Goal: Task Accomplishment & Management: Complete application form

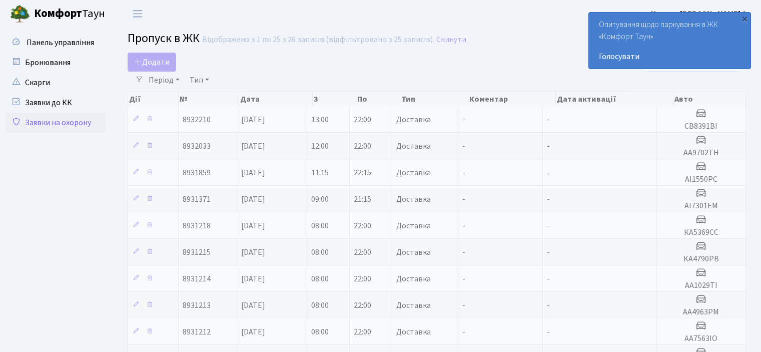
select select "25"
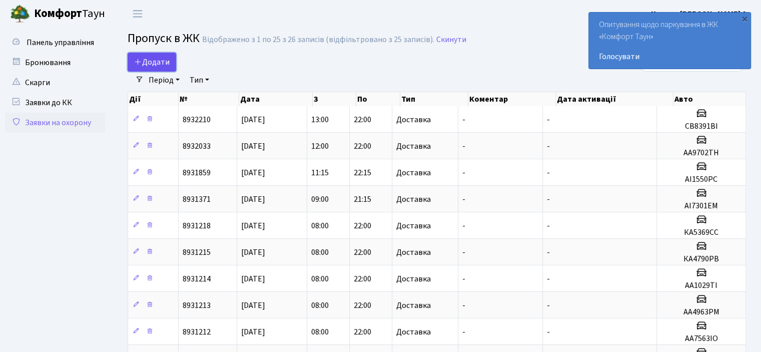
click at [147, 63] on span "Додати" at bounding box center [152, 62] width 36 height 11
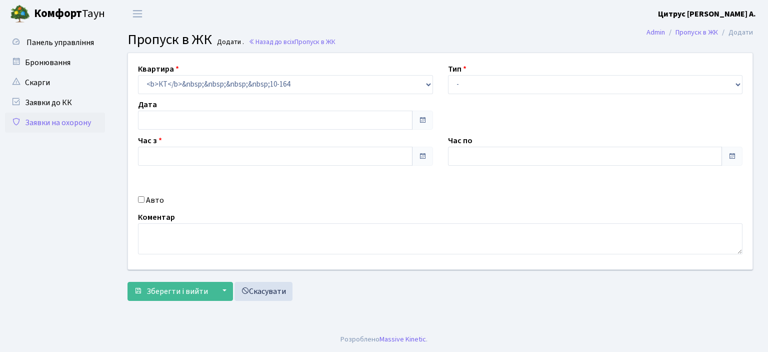
type input "[DATE]"
type input "15:30"
type input "16:45"
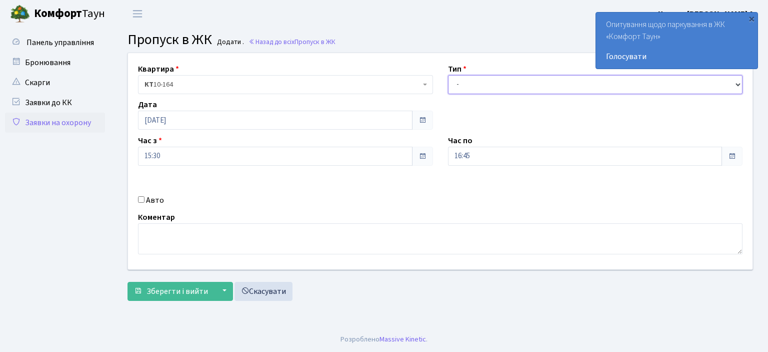
click at [491, 82] on select "- Доставка Таксі Гості Сервіс" at bounding box center [595, 84] width 295 height 19
select select "1"
click at [448, 75] on select "- Доставка Таксі Гості Сервіс" at bounding box center [595, 84] width 295 height 19
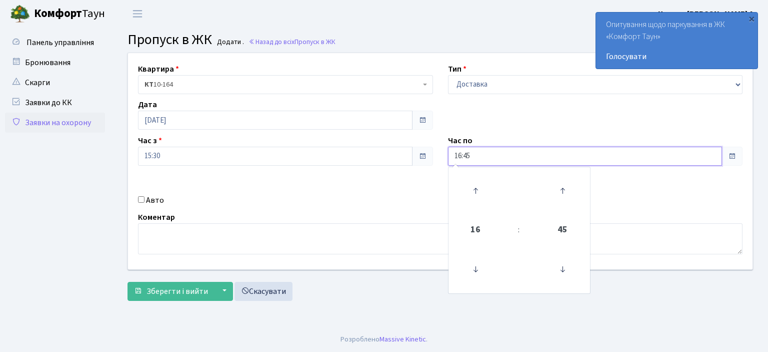
drag, startPoint x: 461, startPoint y: 160, endPoint x: 458, endPoint y: 194, distance: 34.2
click at [461, 166] on div "16:45 16 : 45 00 01 02 03 04 05 06 07 08 09 10 11 12 13 14 15 16 17 18 19 20 21…" at bounding box center [595, 156] width 295 height 19
type input "20:45"
click at [427, 199] on div "Авто" at bounding box center [286, 200] width 310 height 12
click at [143, 203] on div "Авто" at bounding box center [286, 200] width 310 height 12
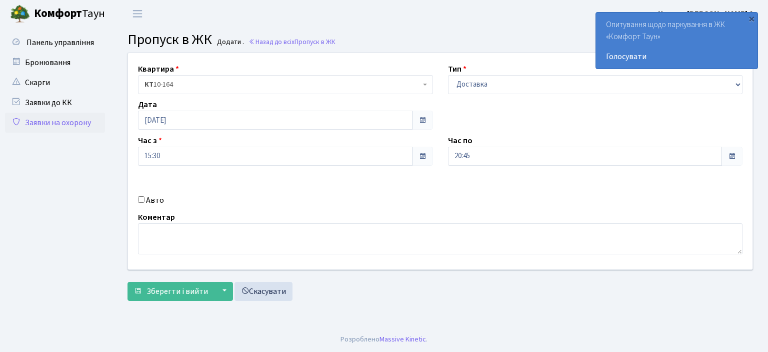
click at [143, 199] on input "Авто" at bounding box center [141, 199] width 7 height 7
checkbox input "true"
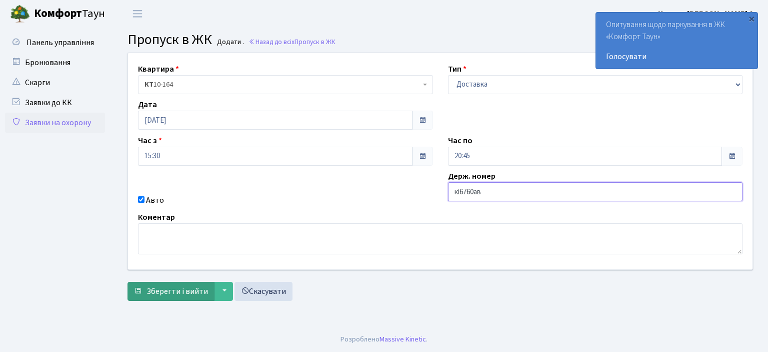
type input "кі6760ав"
click at [128, 282] on button "Зберегти і вийти" at bounding box center [171, 291] width 87 height 19
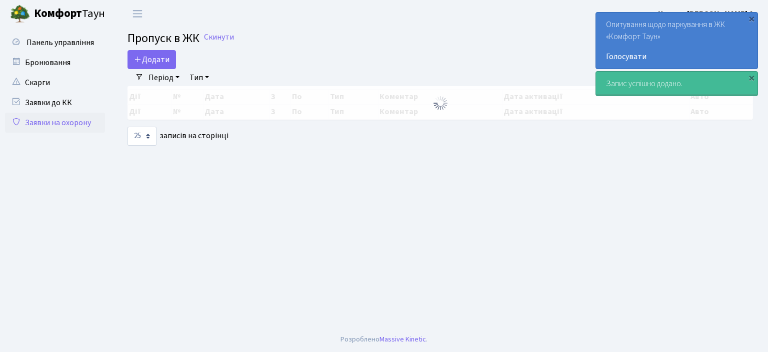
select select "25"
